Goal: Task Accomplishment & Management: Manage account settings

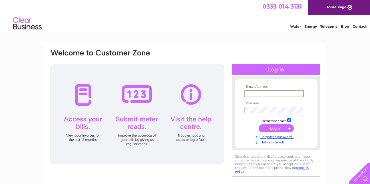
click at [247, 94] on input "text" at bounding box center [274, 93] width 59 height 7
type input "ginathomaslamont@aol.com"
click at [272, 127] on input "submit" at bounding box center [276, 128] width 35 height 8
click at [274, 127] on input "submit" at bounding box center [276, 128] width 35 height 8
click at [289, 119] on input "checkbox" at bounding box center [289, 120] width 4 height 4
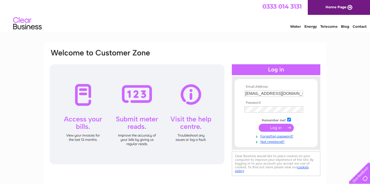
checkbox input "false"
click at [283, 127] on input "submit" at bounding box center [276, 128] width 35 height 8
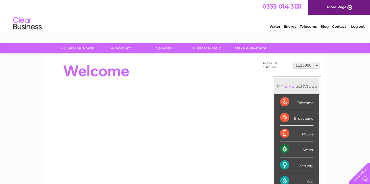
click at [317, 65] on select "1126988 1137241 30266175" at bounding box center [307, 65] width 26 height 7
select select "1137241"
click at [294, 62] on select "1126988 1137241 30266175" at bounding box center [307, 65] width 26 height 7
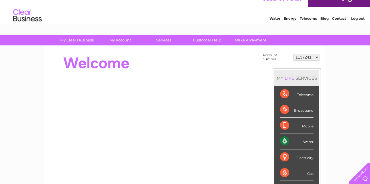
scroll to position [6, 0]
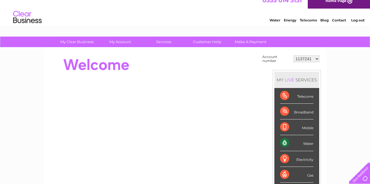
click at [295, 143] on div "Water" at bounding box center [296, 143] width 33 height 16
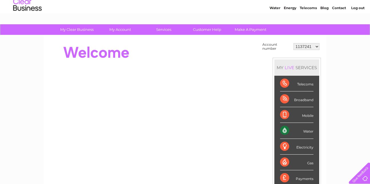
scroll to position [18, 0]
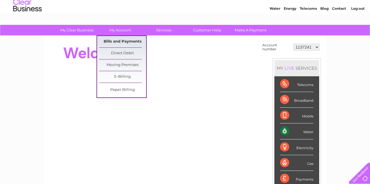
click at [122, 40] on link "Bills and Payments" at bounding box center [122, 41] width 47 height 11
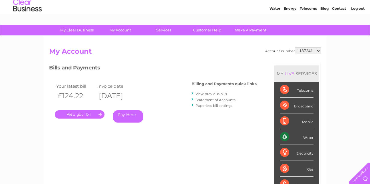
scroll to position [68, 0]
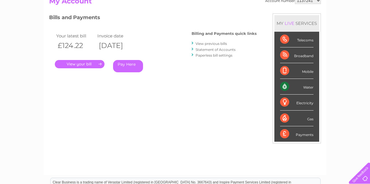
click at [201, 49] on link "Statement of Accounts" at bounding box center [216, 49] width 40 height 4
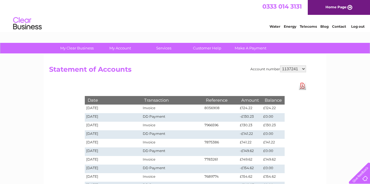
click at [302, 88] on link "Download Pdf" at bounding box center [302, 86] width 7 height 8
